Goal: Task Accomplishment & Management: Complete application form

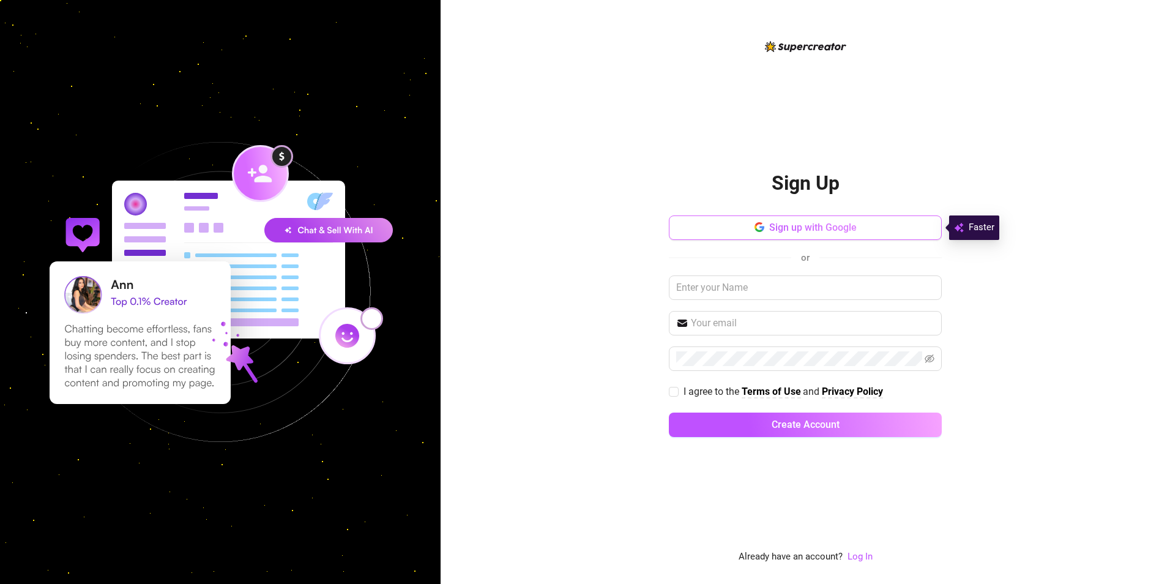
click at [747, 217] on button "Sign up with Google" at bounding box center [805, 227] width 273 height 24
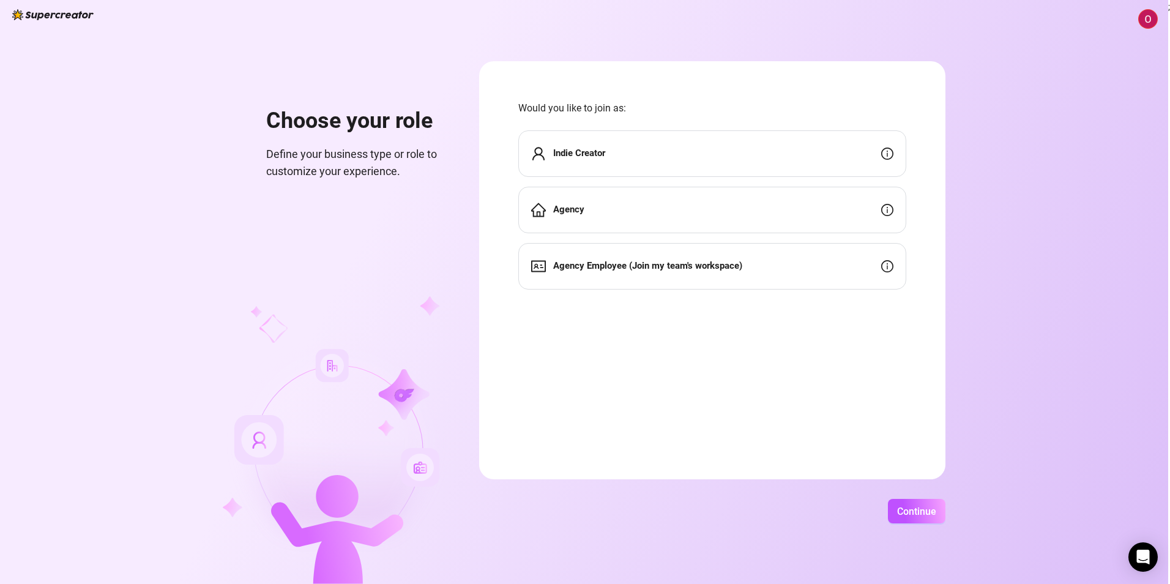
click at [710, 156] on div "Indie Creator" at bounding box center [713, 153] width 388 height 47
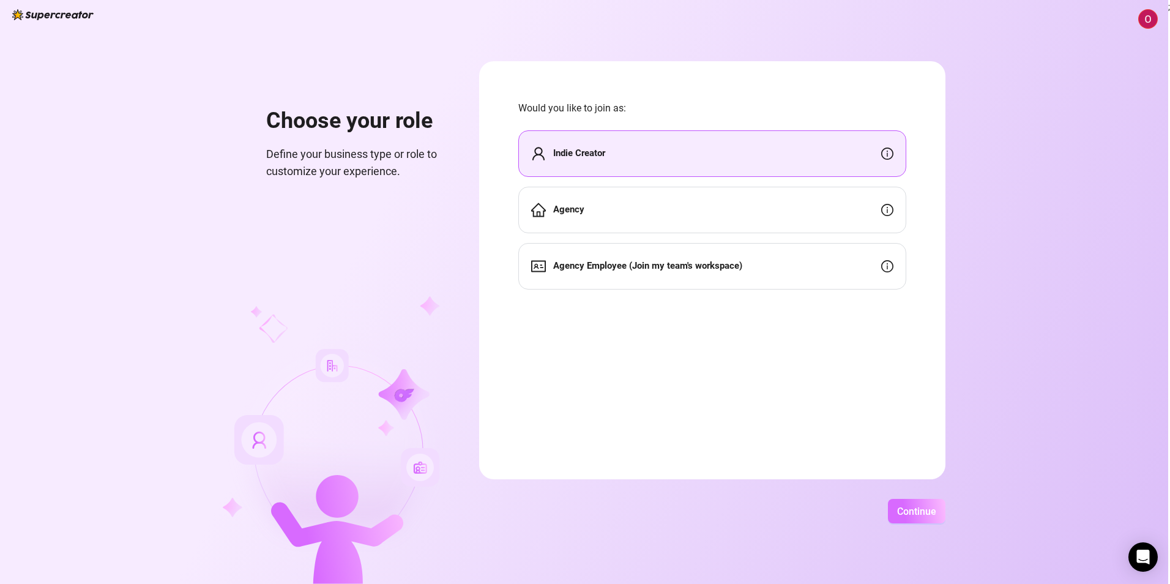
click at [920, 512] on span "Continue" at bounding box center [916, 512] width 39 height 12
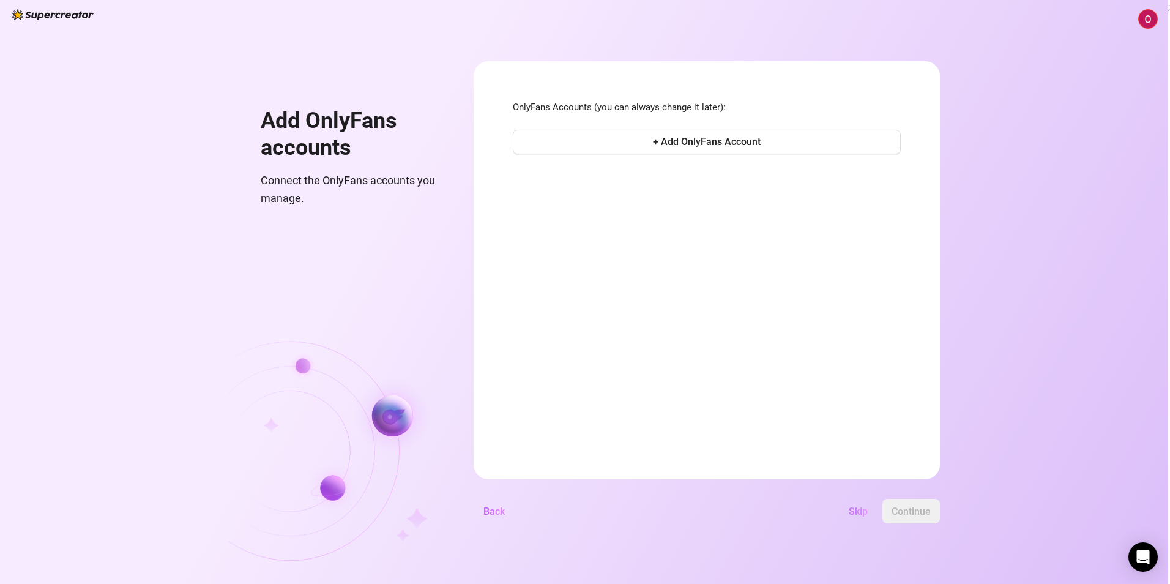
click at [856, 507] on span "Skip" at bounding box center [858, 512] width 19 height 12
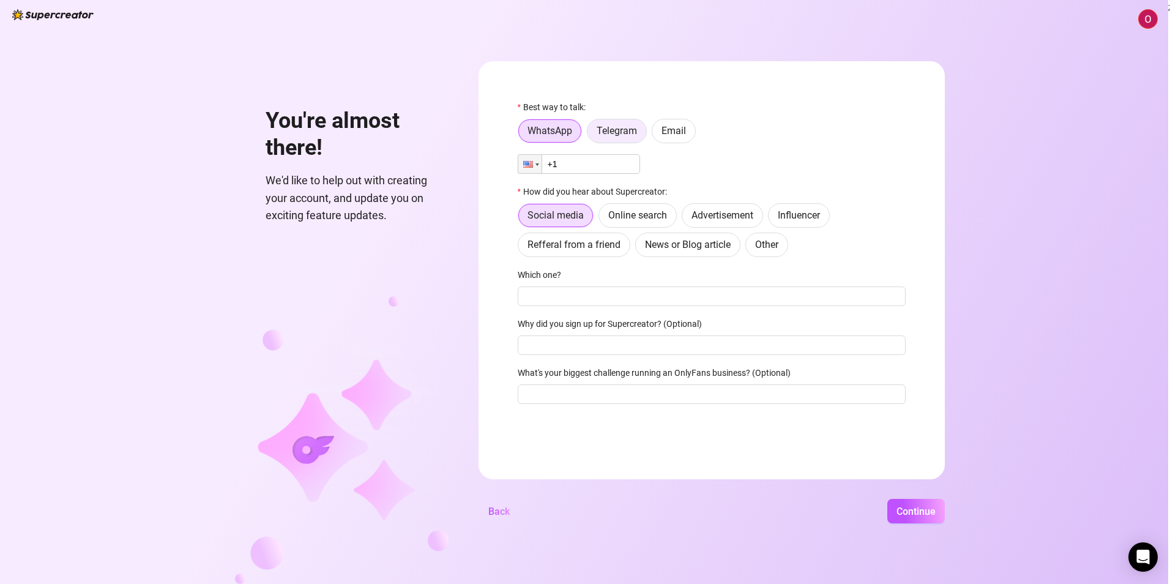
click at [618, 123] on label "Telegram" at bounding box center [617, 131] width 60 height 24
click at [591, 134] on input "Telegram" at bounding box center [591, 134] width 0 height 0
click at [659, 132] on label "Email" at bounding box center [674, 131] width 44 height 24
click at [656, 134] on input "Email" at bounding box center [656, 134] width 0 height 0
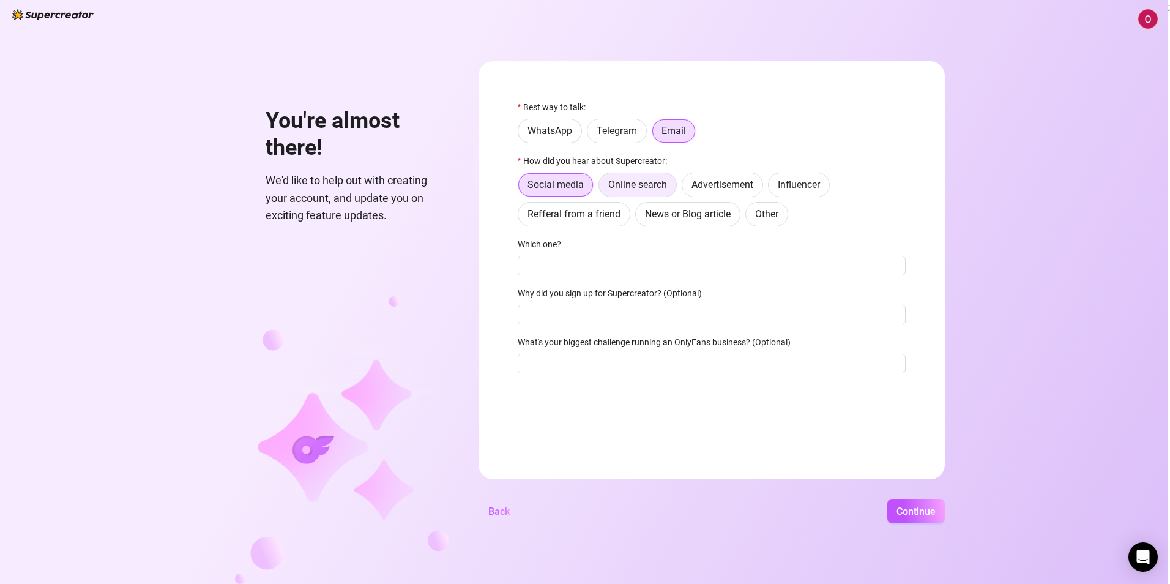
click at [633, 185] on span "Online search" at bounding box center [638, 185] width 59 height 12
click at [602, 188] on input "Online search" at bounding box center [602, 188] width 0 height 0
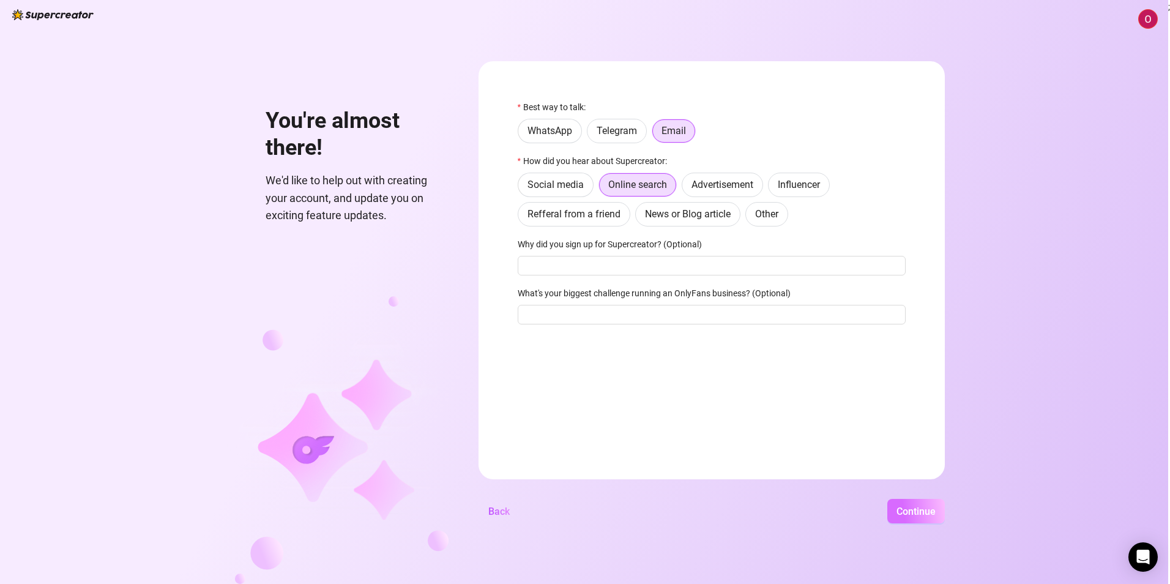
click at [916, 515] on span "Continue" at bounding box center [916, 512] width 39 height 12
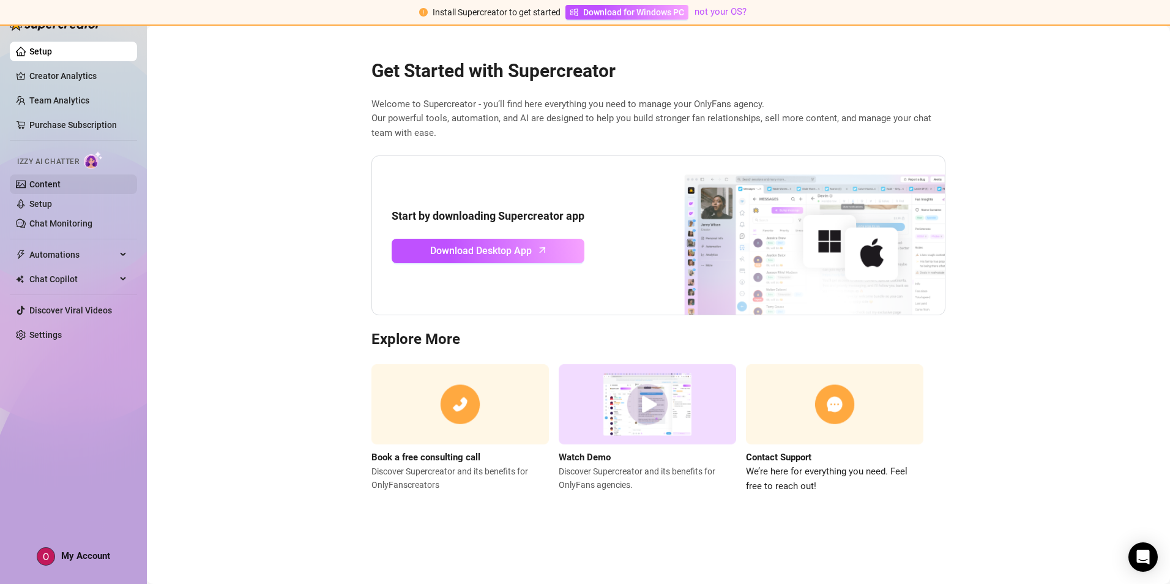
click at [59, 181] on link "Content" at bounding box center [44, 184] width 31 height 10
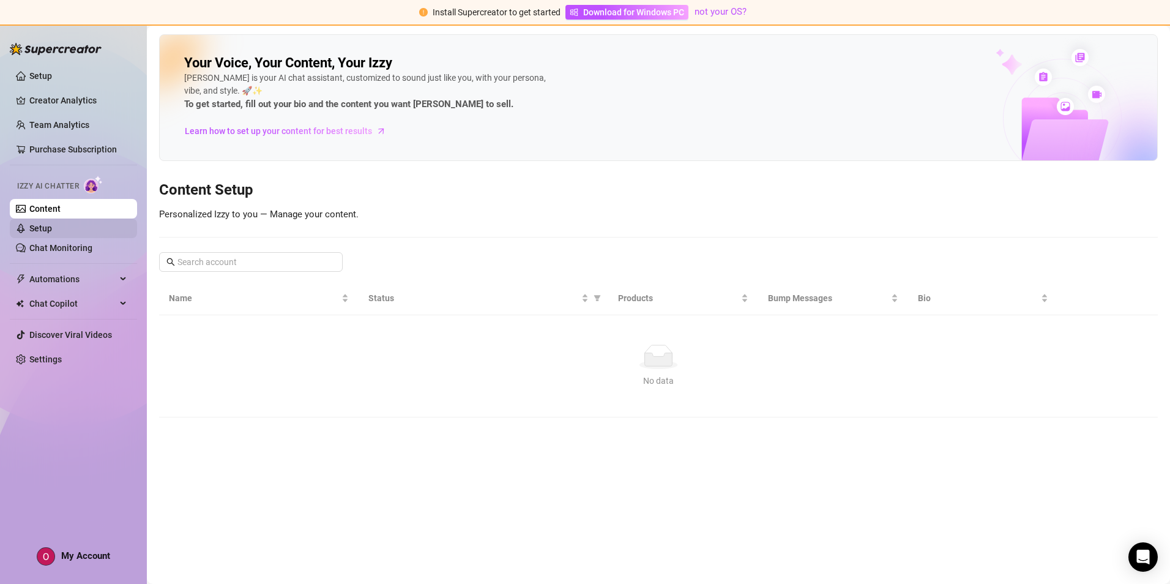
click at [52, 233] on link "Setup" at bounding box center [40, 228] width 23 height 10
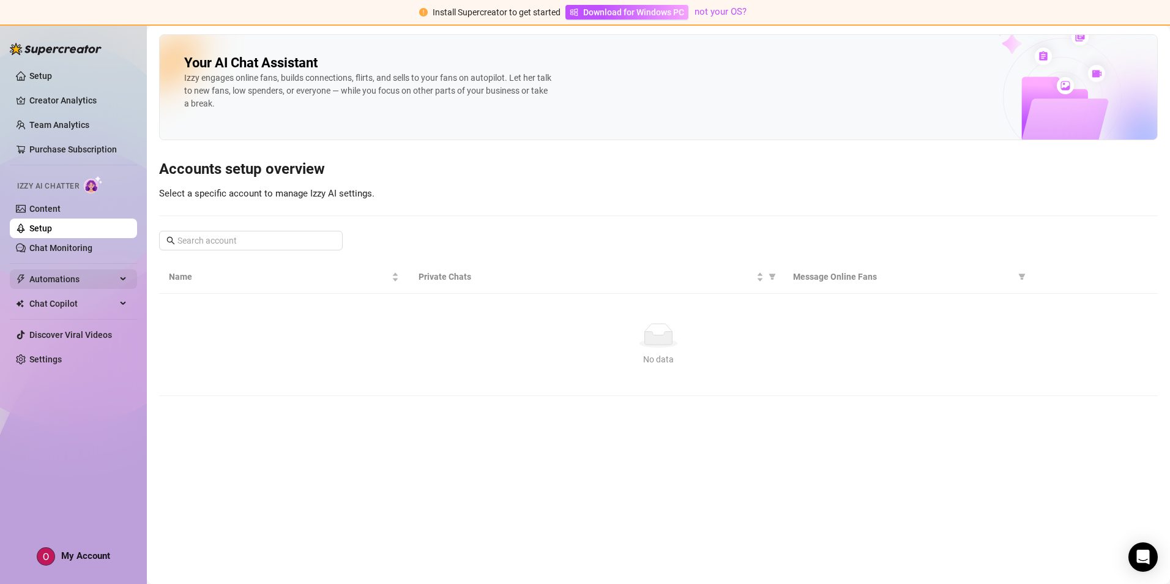
click at [59, 283] on span "Automations" at bounding box center [72, 279] width 87 height 20
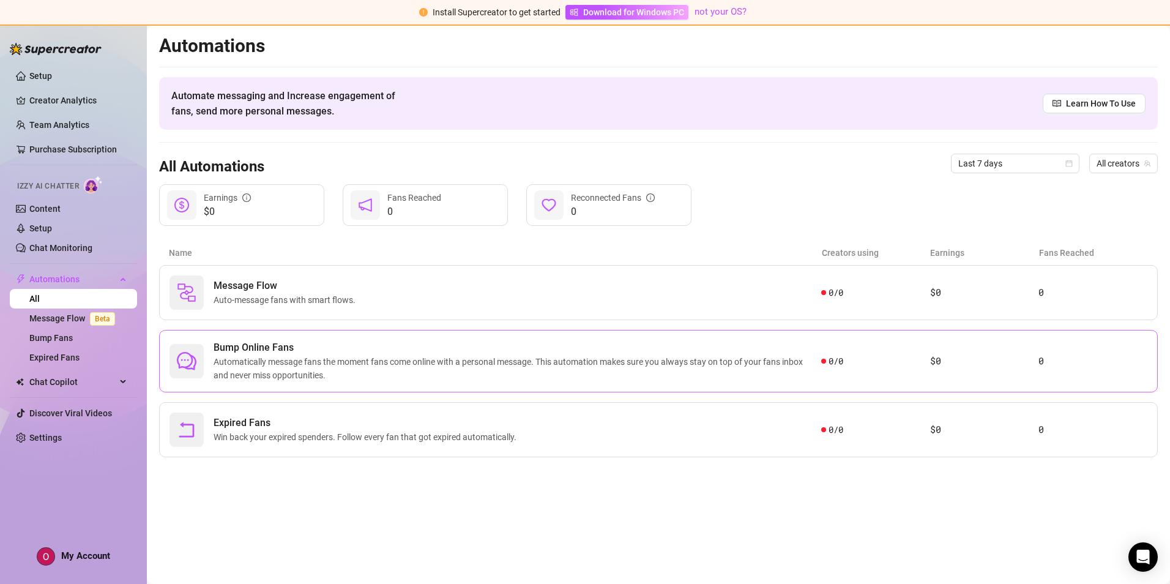
click at [316, 378] on span "Automatically message fans the moment fans come online with a personal message.…" at bounding box center [518, 368] width 608 height 27
